Goal: Find specific page/section: Find specific page/section

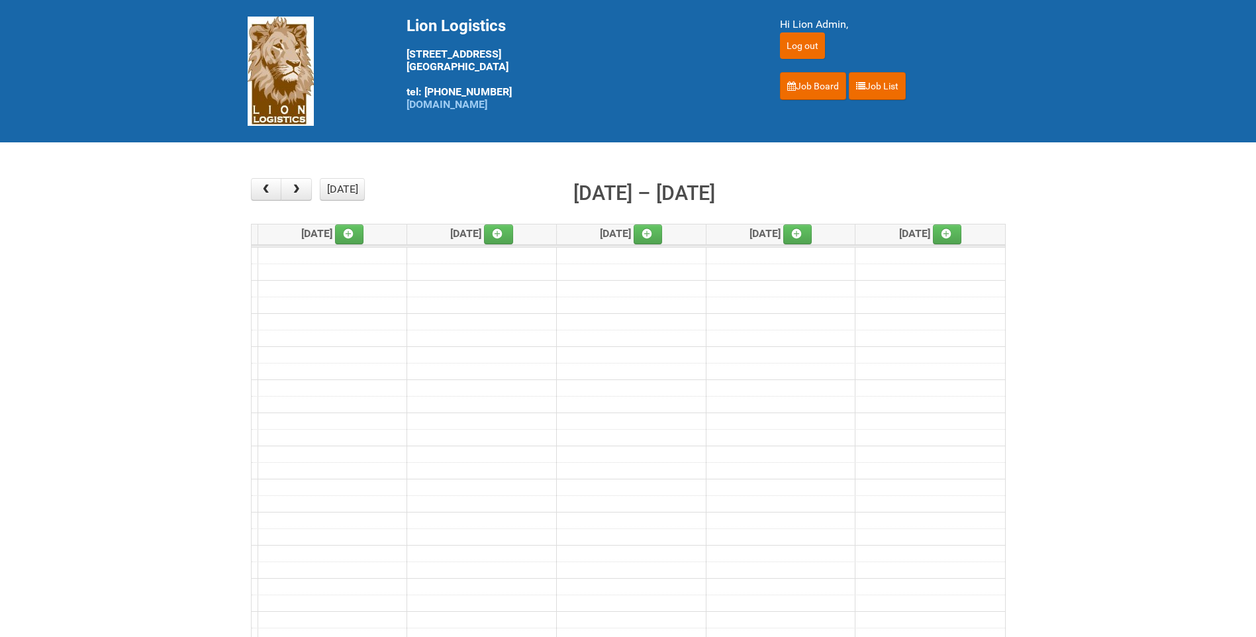
click at [886, 70] on div "Hi Lion Admin, Log out Job Board Job List" at bounding box center [894, 58] width 229 height 83
click at [884, 80] on link "Job List" at bounding box center [877, 86] width 57 height 28
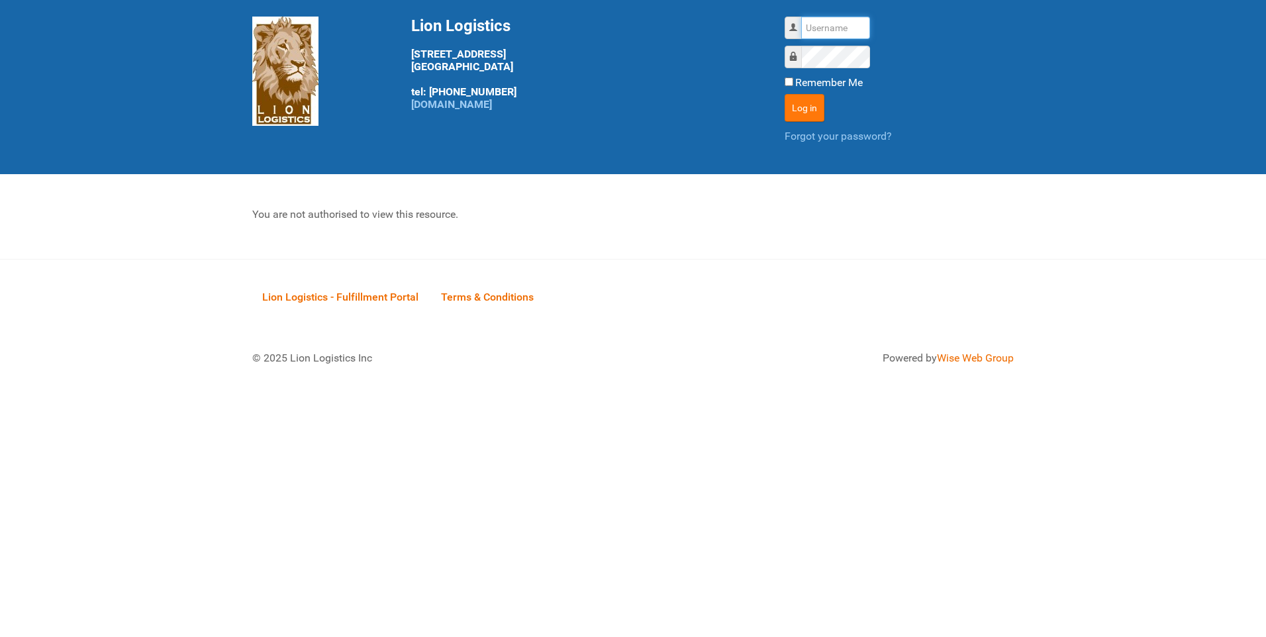
type input "lion"
click at [809, 105] on button "Log in" at bounding box center [804, 108] width 40 height 28
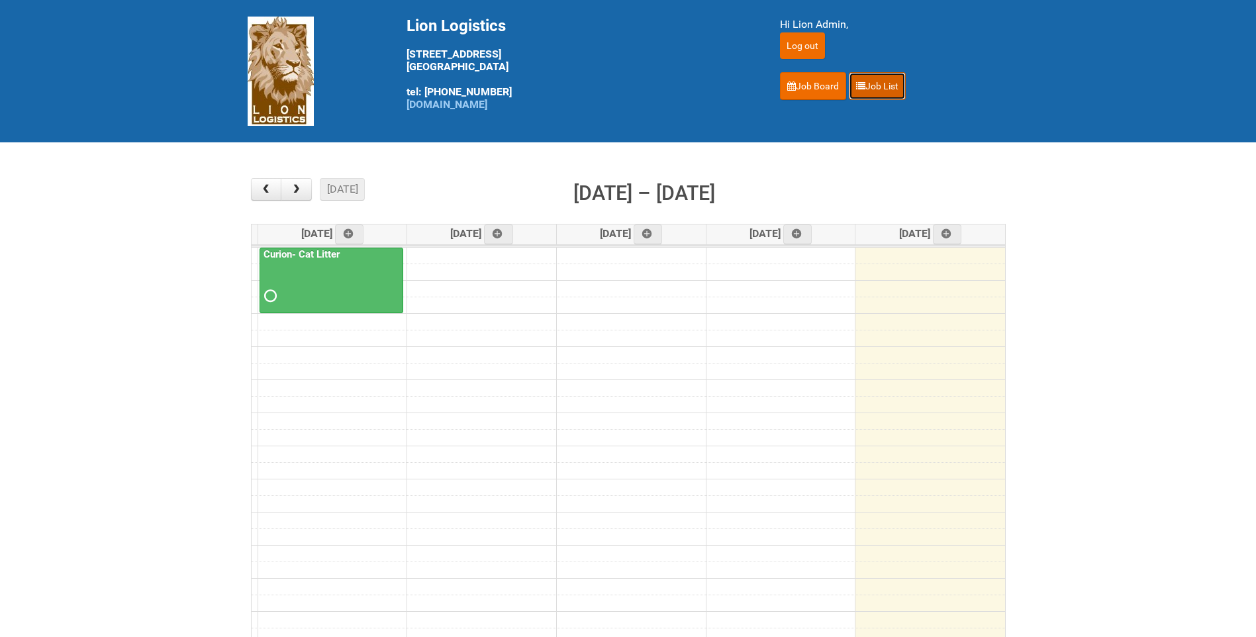
click at [884, 79] on link "Job List" at bounding box center [877, 86] width 57 height 28
